Goal: Navigation & Orientation: Find specific page/section

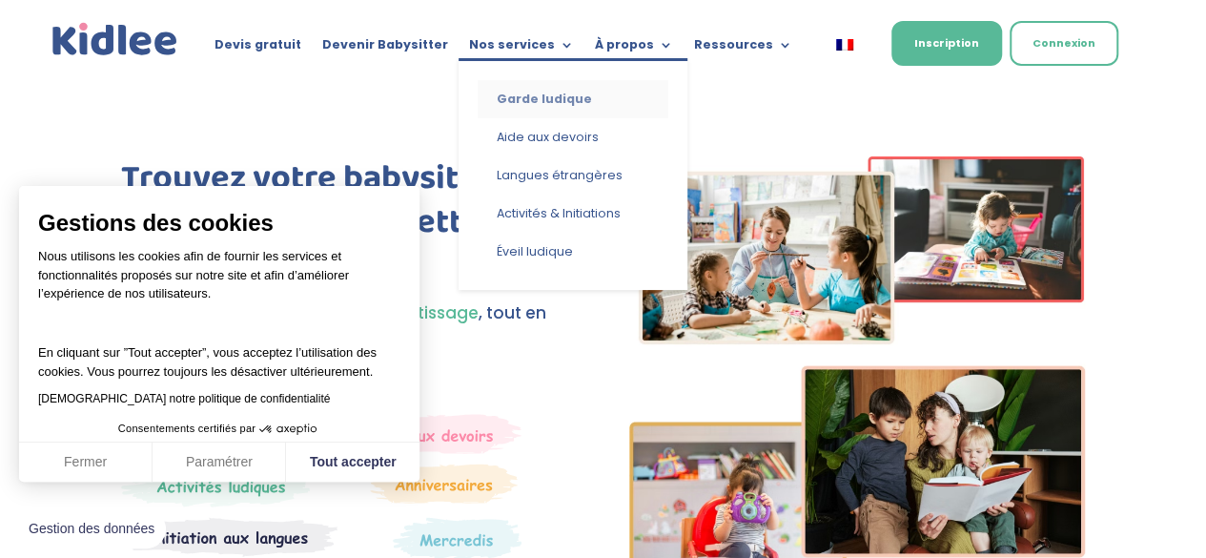
click at [540, 92] on link "Garde ludique" at bounding box center [573, 99] width 191 height 38
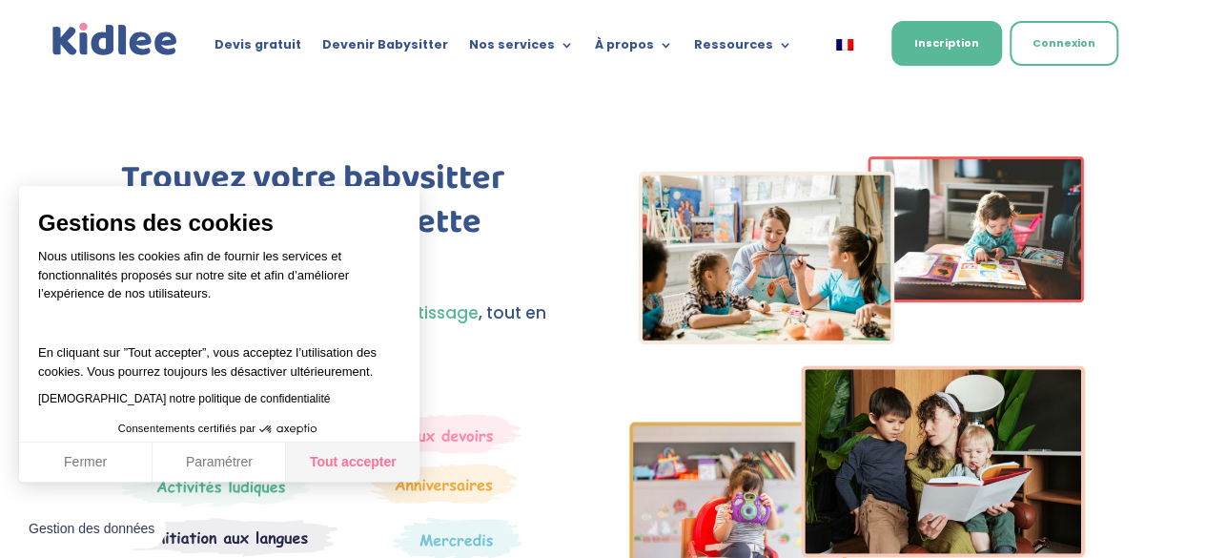
click at [364, 454] on button "Tout accepter" at bounding box center [352, 462] width 133 height 40
checkbox input "true"
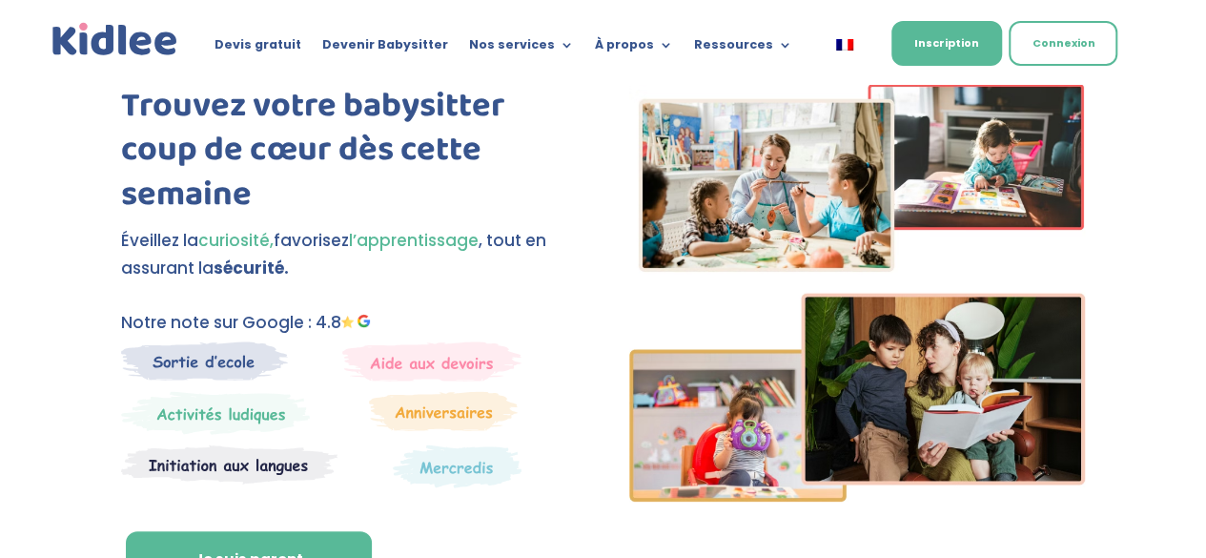
scroll to position [286, 0]
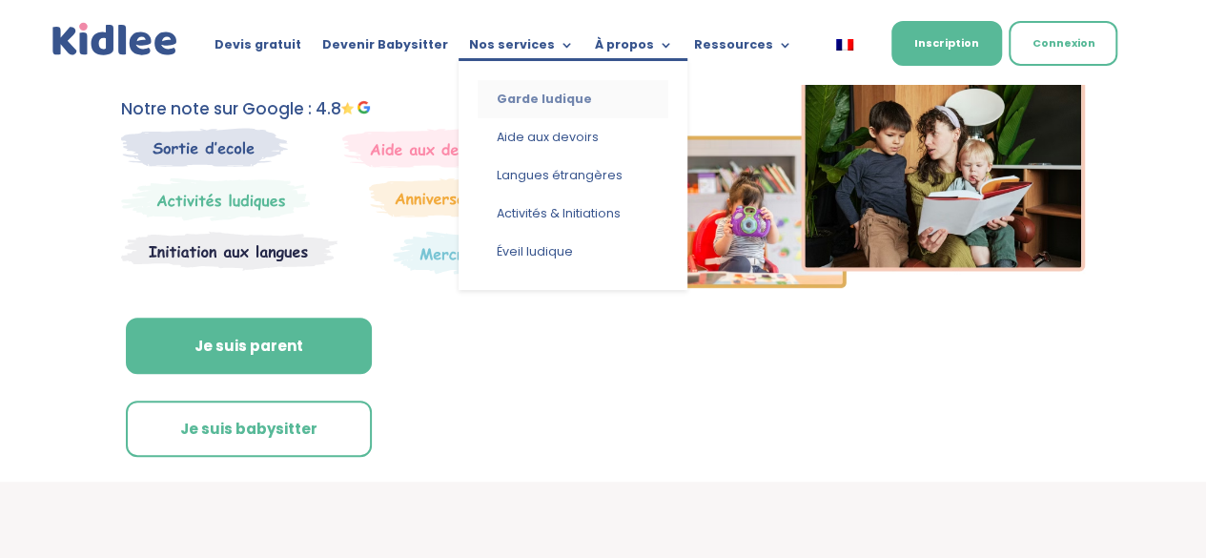
click at [531, 102] on link "Garde ludique" at bounding box center [573, 99] width 191 height 38
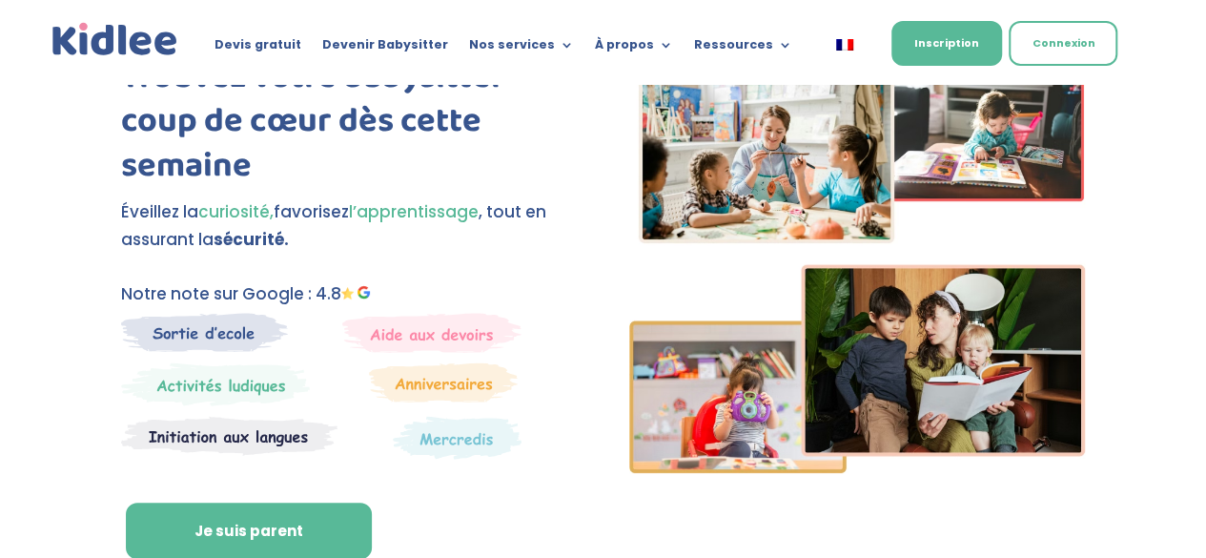
scroll to position [0, 0]
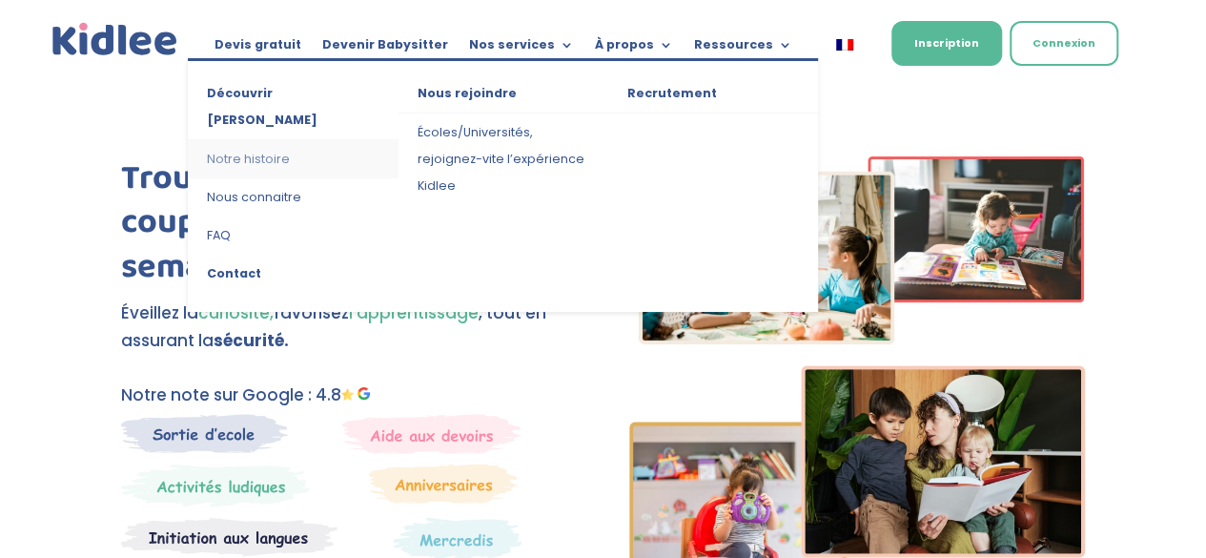
click at [263, 140] on link "Notre histoire" at bounding box center [293, 159] width 210 height 38
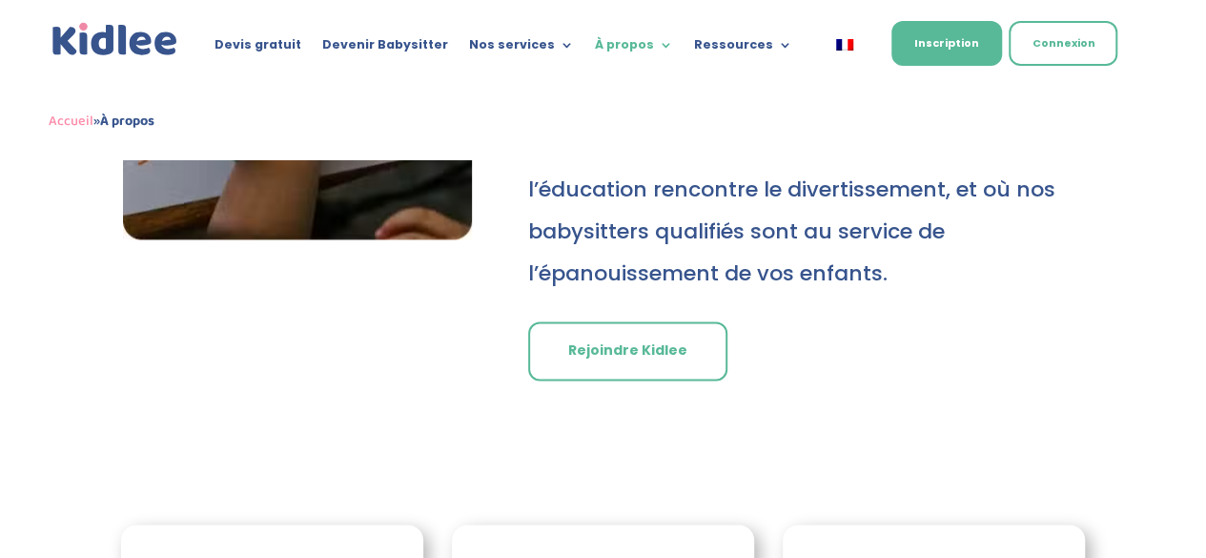
scroll to position [1526, 0]
